Goal: Task Accomplishment & Management: Manage account settings

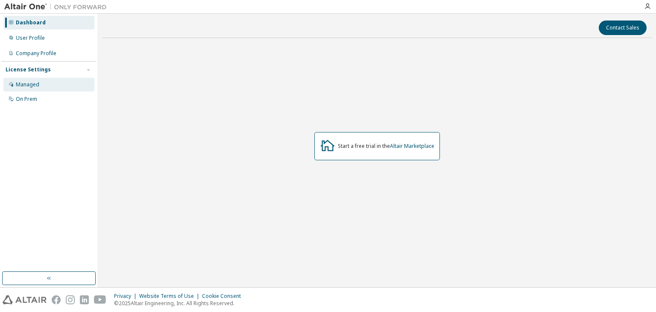
click at [32, 90] on div "Managed" at bounding box center [48, 85] width 91 height 14
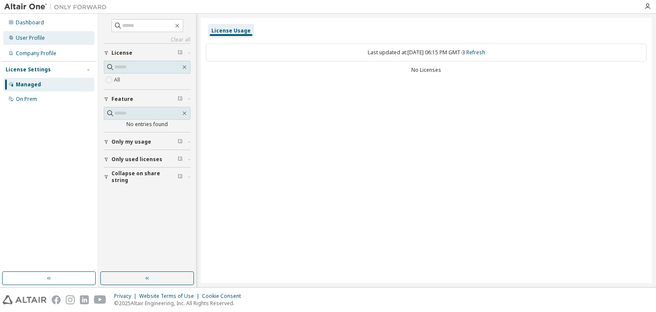
click at [45, 38] on div "User Profile" at bounding box center [48, 38] width 91 height 14
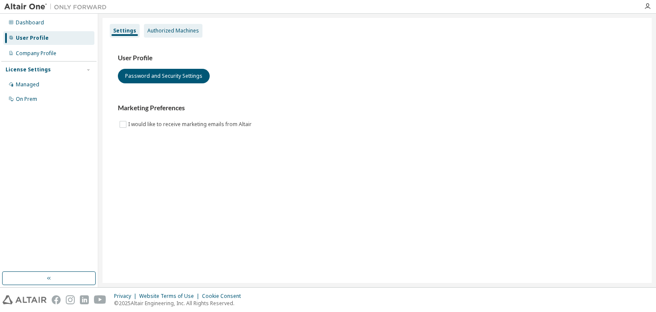
click at [182, 28] on div "Authorized Machines" at bounding box center [173, 30] width 52 height 7
